Goal: Transaction & Acquisition: Purchase product/service

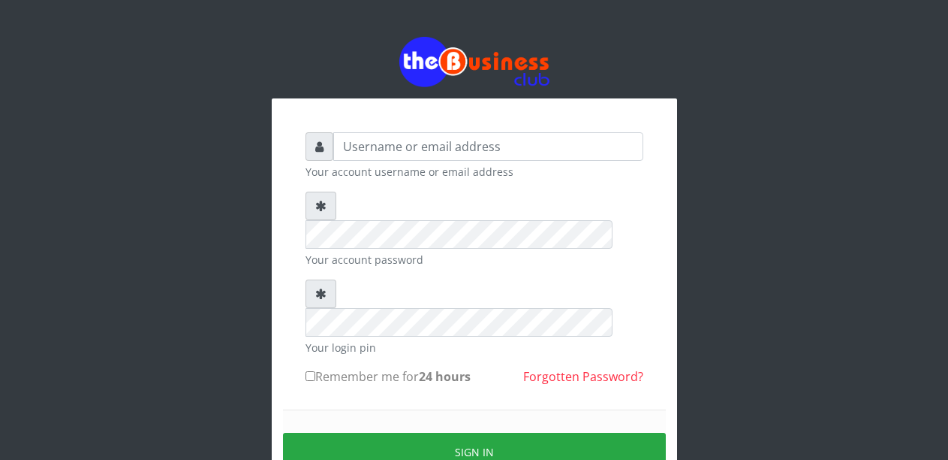
click at [389, 339] on small "Your login pin" at bounding box center [475, 347] width 338 height 16
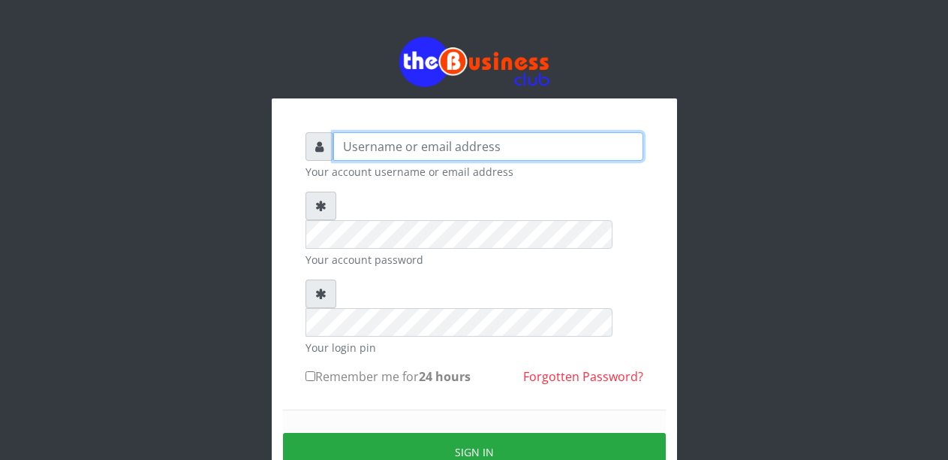
click at [447, 143] on input "text" at bounding box center [488, 146] width 310 height 29
type input "Malamsidi3030"
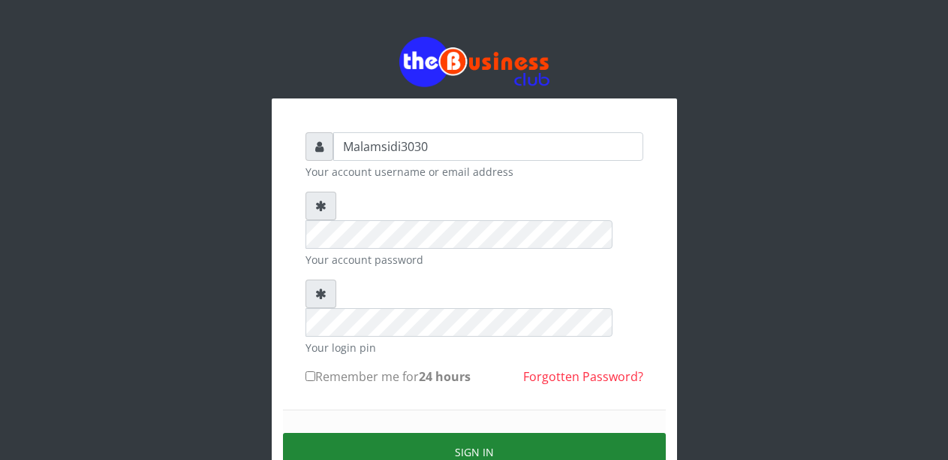
click at [454, 433] on button "Sign in" at bounding box center [474, 452] width 383 height 38
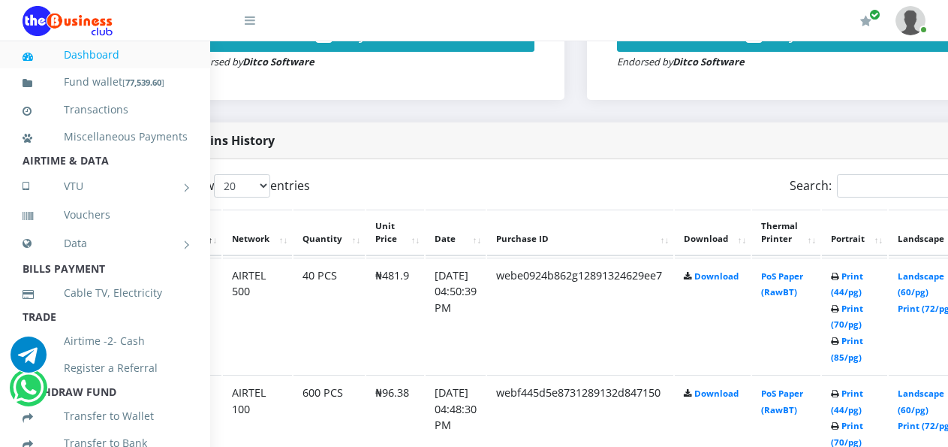
scroll to position [692, 101]
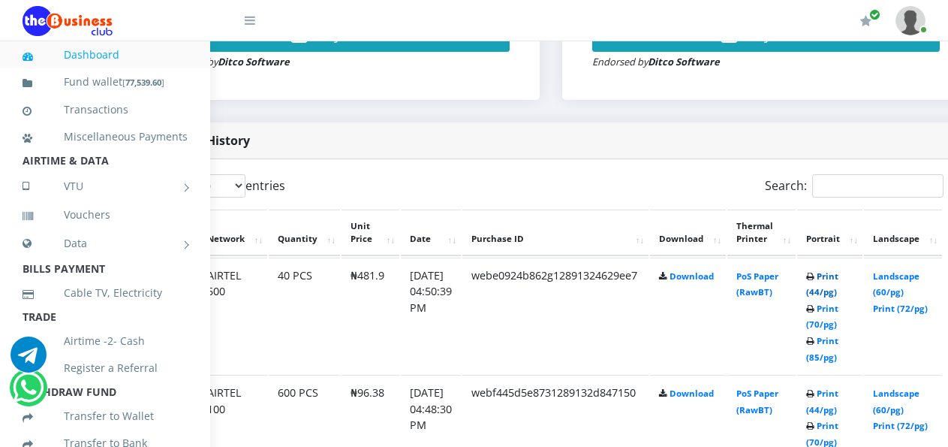
click at [837, 280] on link "Print (44/pg)" at bounding box center [822, 284] width 32 height 28
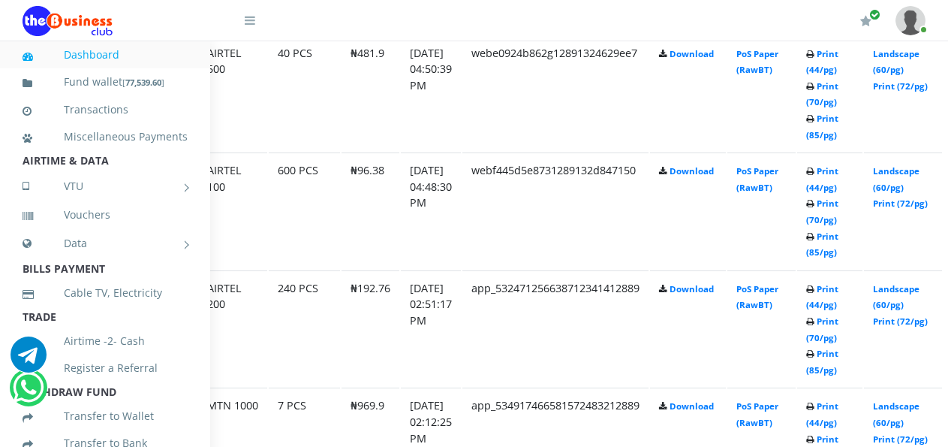
scroll to position [918, 101]
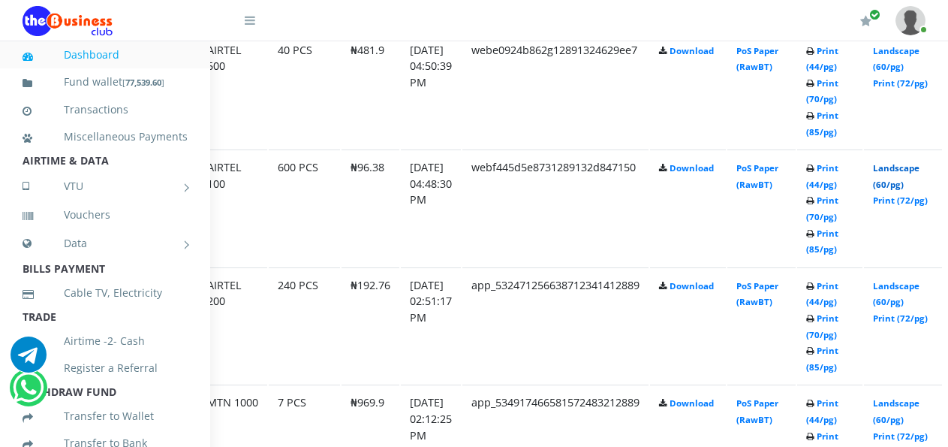
click at [904, 173] on link "Landscape (60/pg)" at bounding box center [896, 176] width 47 height 28
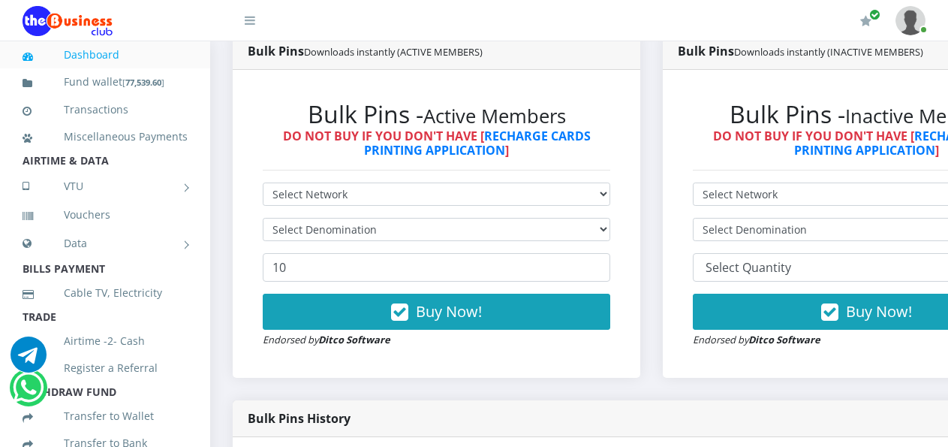
scroll to position [383, 0]
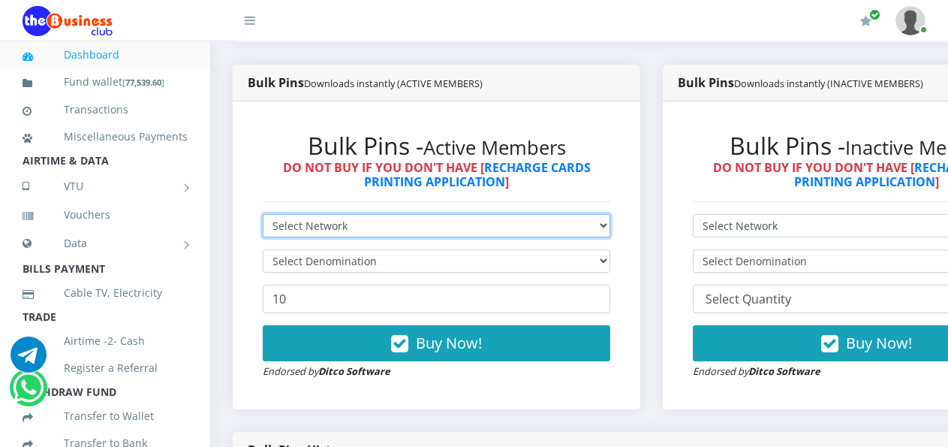
click at [538, 215] on select "Select Network MTN Globacom 9Mobile Airtel" at bounding box center [437, 225] width 348 height 23
select select "MTN"
click at [263, 214] on select "Select Network MTN Globacom 9Mobile Airtel" at bounding box center [437, 225] width 348 height 23
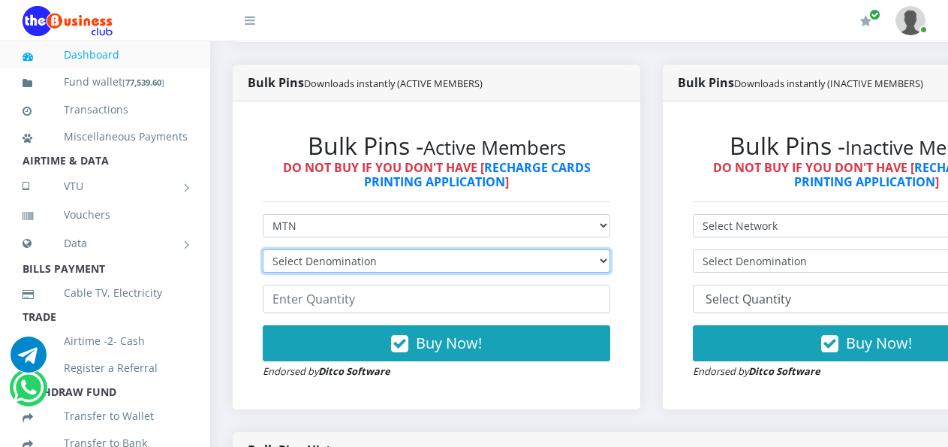
click at [448, 249] on select "Select Denomination MTN NGN100 - ₦96.99 MTN NGN200 - ₦193.98 MTN NGN400 - ₦387.…" at bounding box center [437, 260] width 348 height 23
select select "484.95-500"
click at [263, 249] on select "Select Denomination MTN NGN100 - ₦96.99 MTN NGN200 - ₦193.98 MTN NGN400 - ₦387.…" at bounding box center [437, 260] width 348 height 23
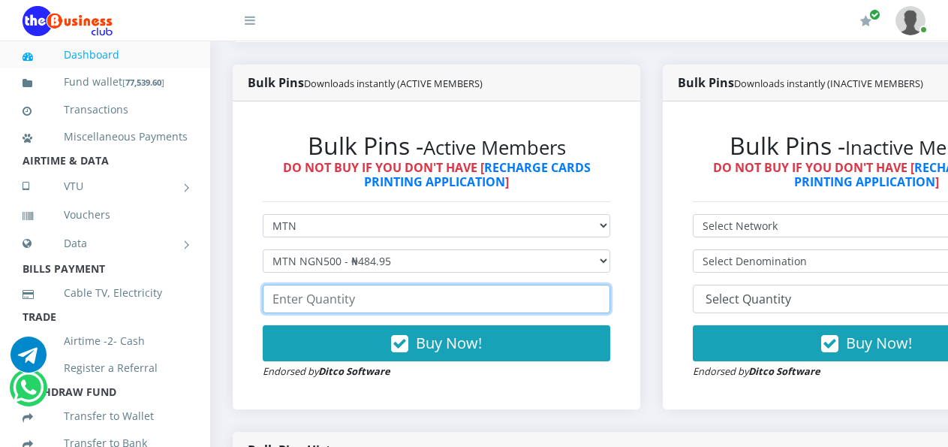
click at [361, 292] on input "number" at bounding box center [437, 299] width 348 height 29
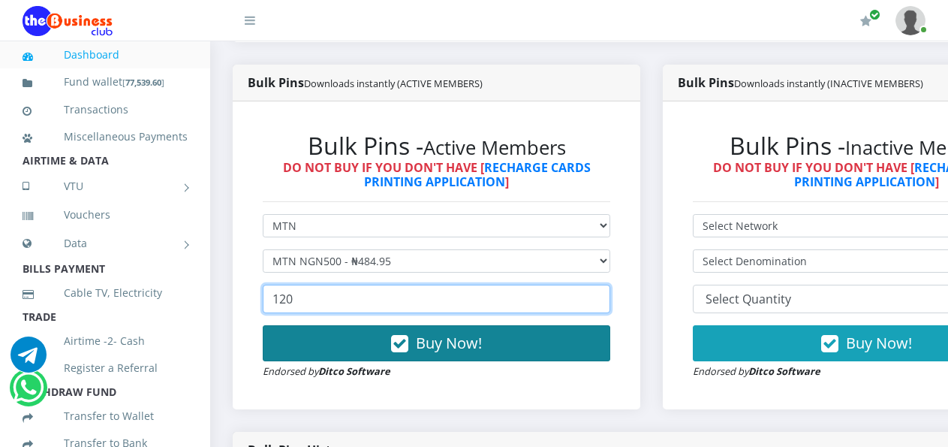
type input "120"
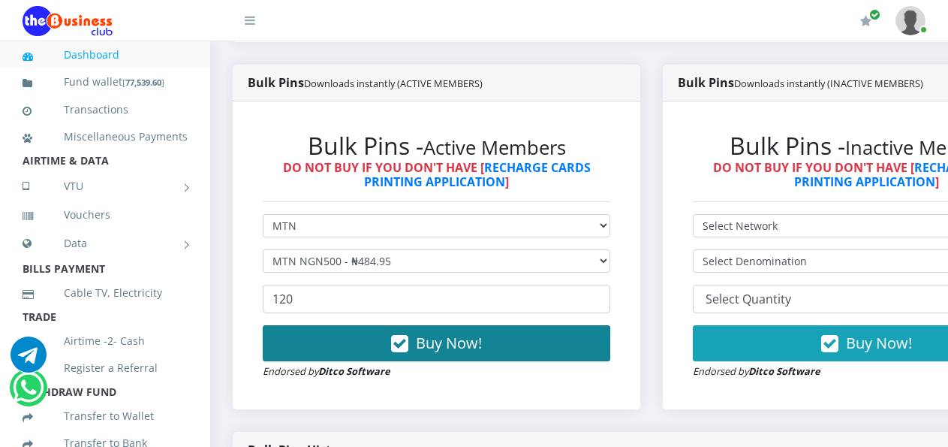
click at [367, 328] on button "Buy Now!" at bounding box center [437, 343] width 348 height 36
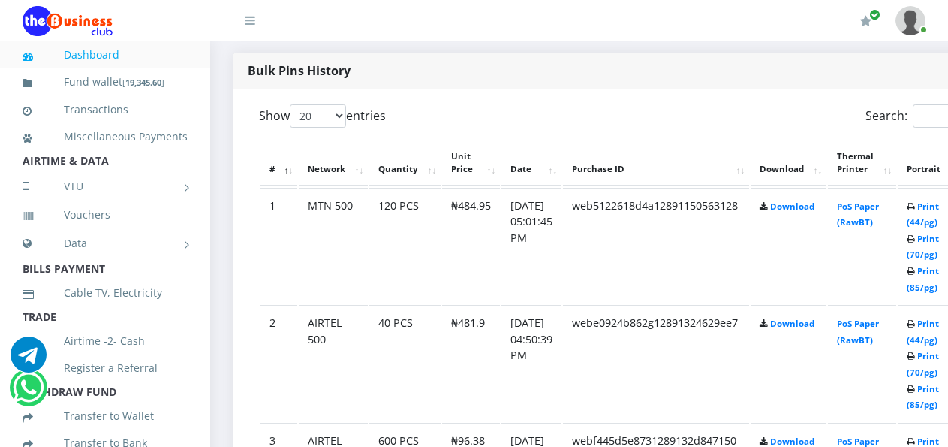
scroll to position [834, 0]
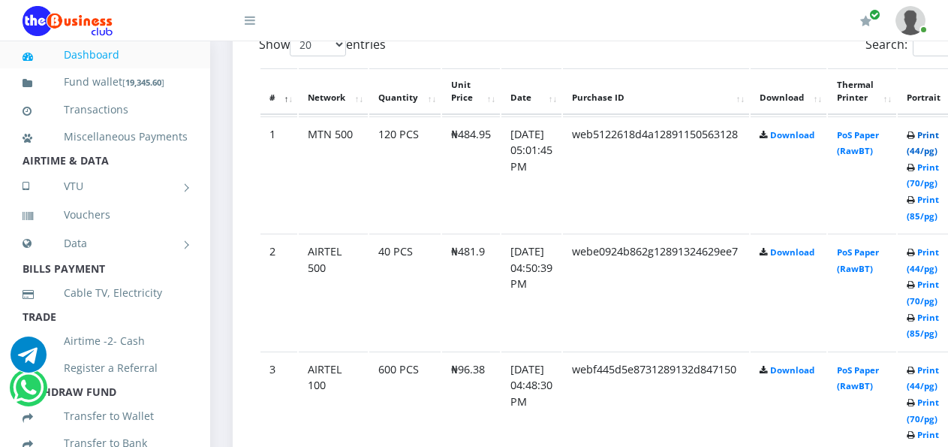
click at [937, 137] on link "Print (44/pg)" at bounding box center [923, 143] width 32 height 28
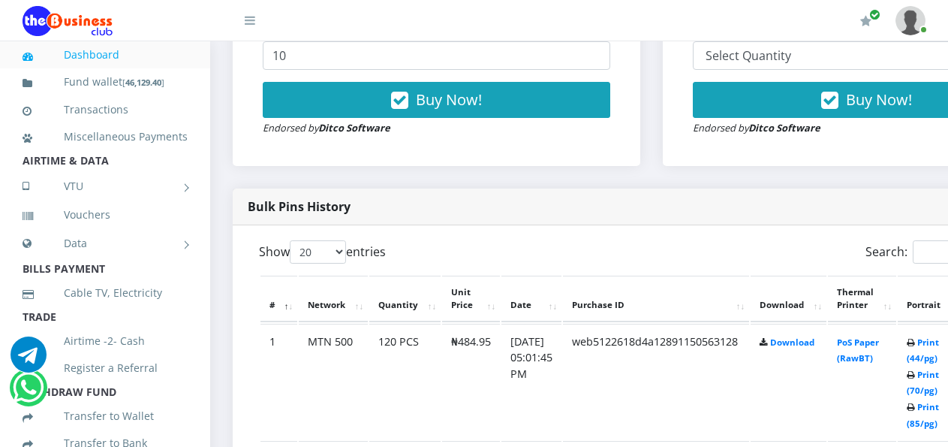
scroll to position [383, 0]
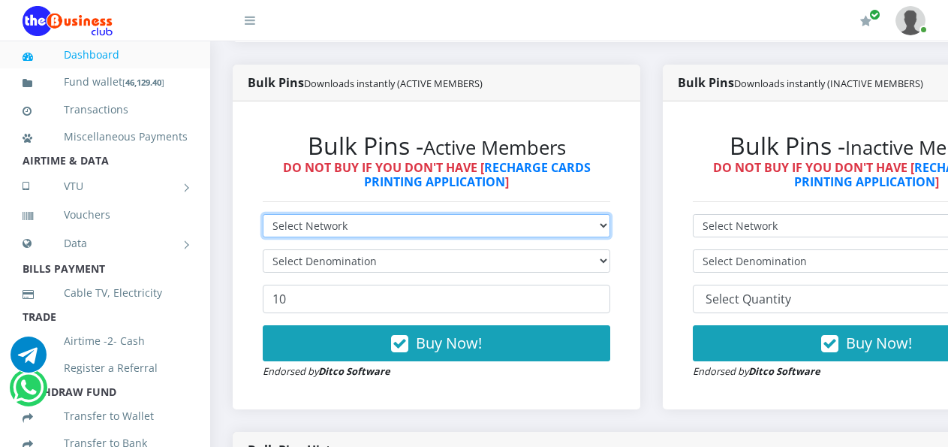
click at [399, 214] on select "Select Network MTN Globacom 9Mobile Airtel" at bounding box center [437, 225] width 348 height 23
select select "MTN"
click at [263, 214] on select "Select Network MTN Globacom 9Mobile Airtel" at bounding box center [437, 225] width 348 height 23
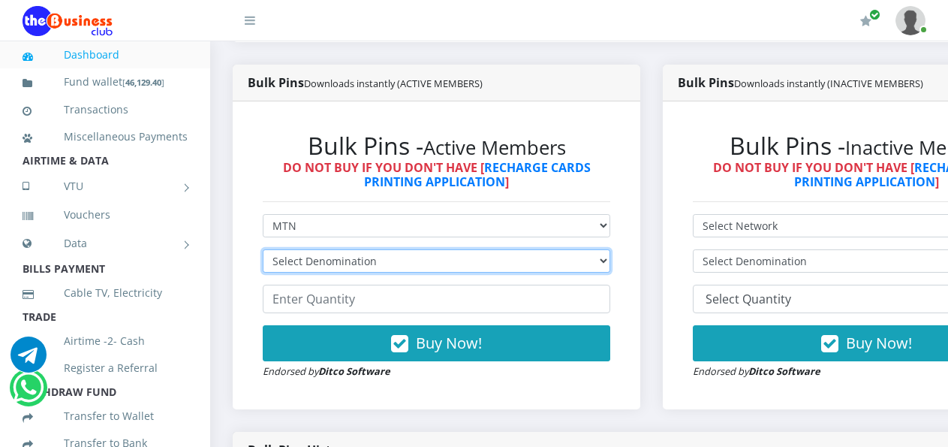
click at [413, 249] on select "Select Denomination MTN NGN100 - ₦96.99 MTN NGN200 - ₦193.98 MTN NGN400 - ₦387.…" at bounding box center [437, 260] width 348 height 23
select select "96.99-100"
click at [263, 249] on select "Select Denomination MTN NGN100 - ₦96.99 MTN NGN200 - ₦193.98 MTN NGN400 - ₦387.…" at bounding box center [437, 260] width 348 height 23
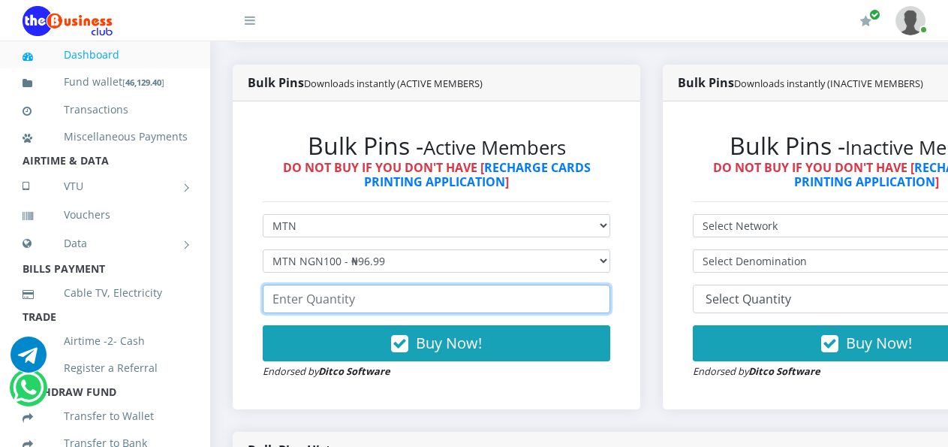
click at [424, 285] on input "number" at bounding box center [437, 299] width 348 height 29
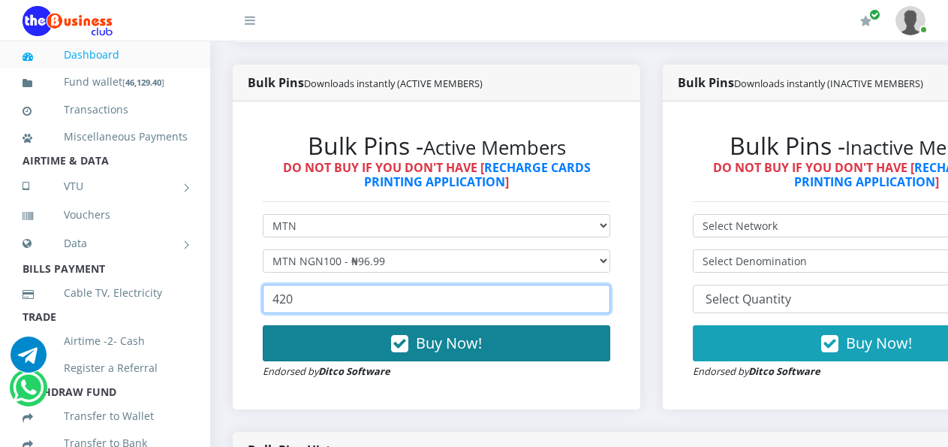
type input "420"
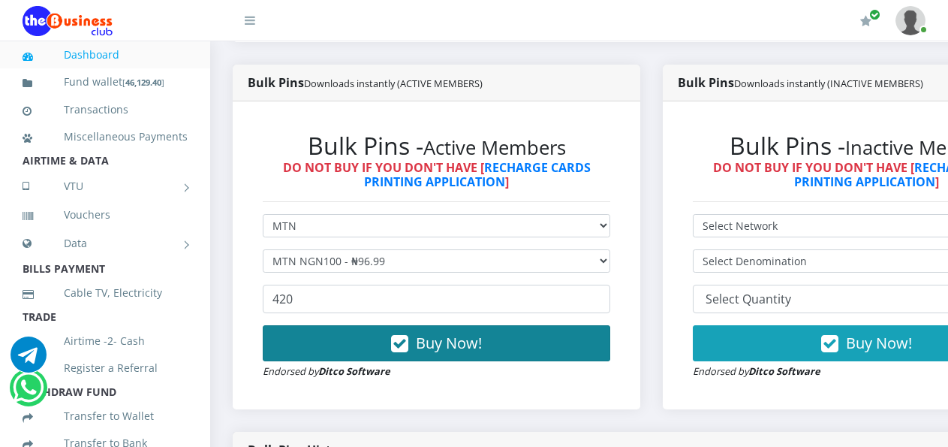
click at [453, 333] on span "Buy Now!" at bounding box center [449, 343] width 66 height 20
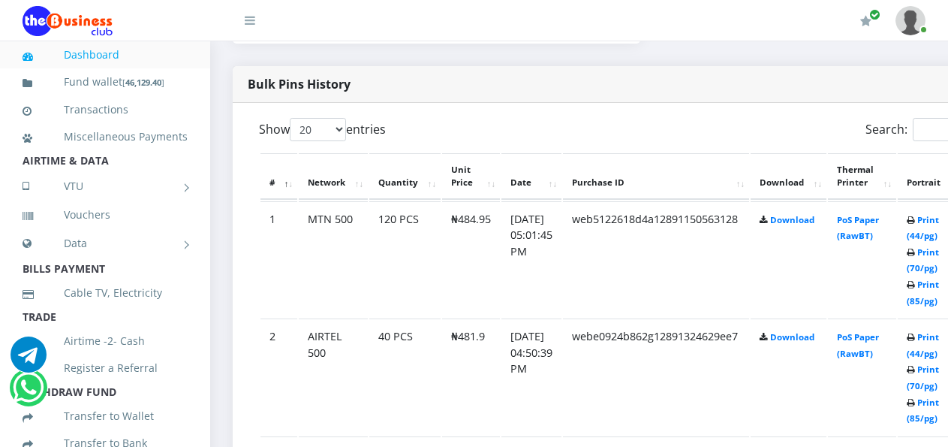
scroll to position [834, 0]
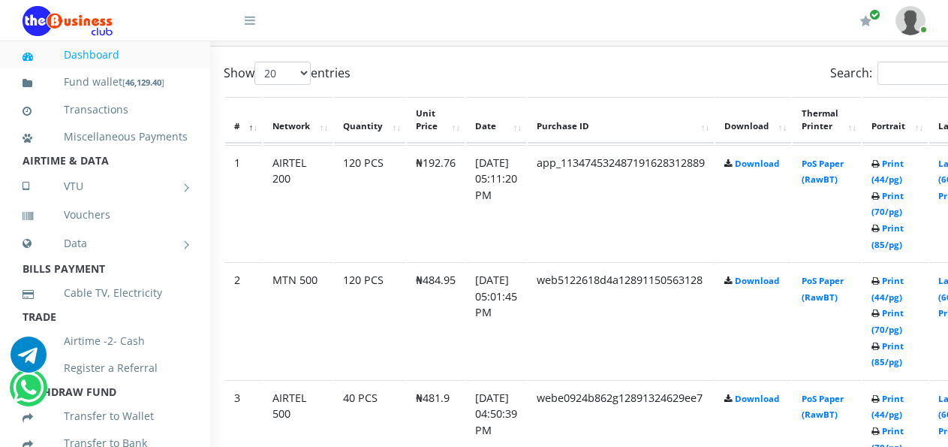
scroll to position [805, 61]
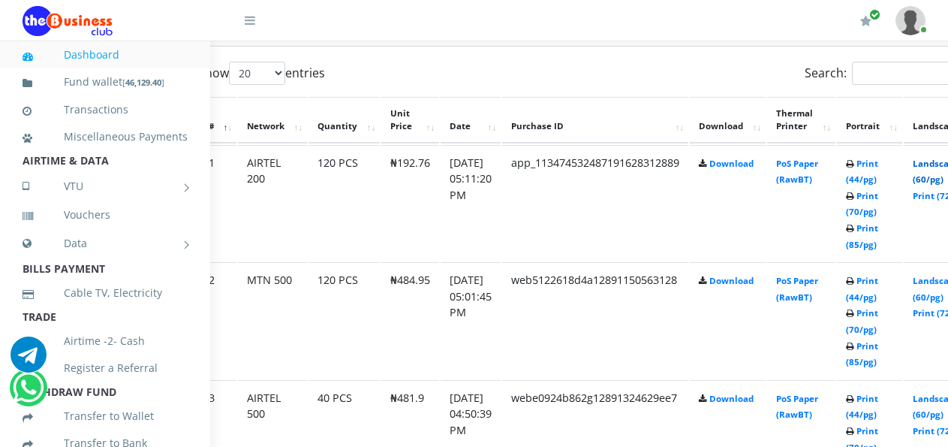
click at [944, 167] on link "Landscape (60/pg)" at bounding box center [936, 172] width 47 height 28
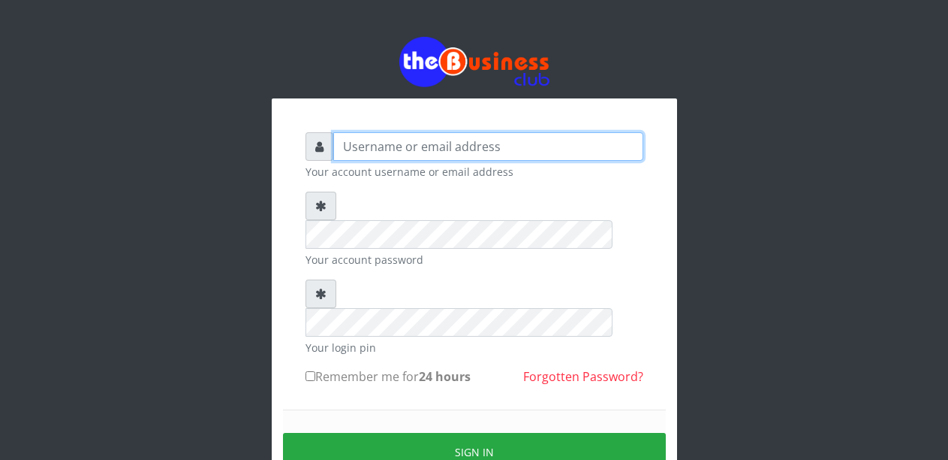
click at [423, 143] on input "text" at bounding box center [488, 146] width 310 height 29
type input "m"
type input "Malamsidi3030"
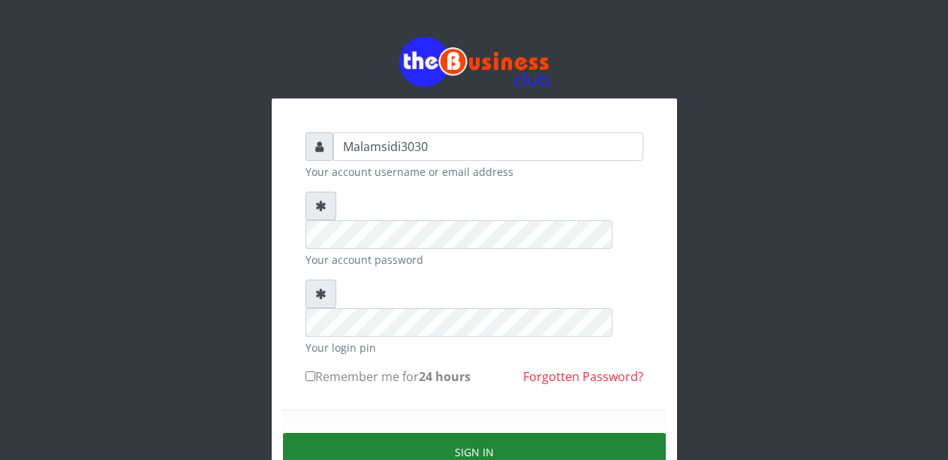
click at [439, 433] on button "Sign in" at bounding box center [474, 452] width 383 height 38
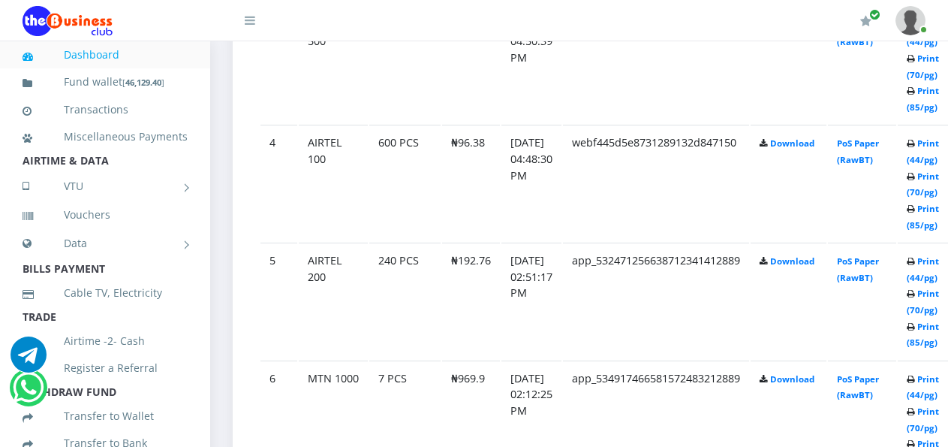
scroll to position [1201, 0]
